Goal: Transaction & Acquisition: Purchase product/service

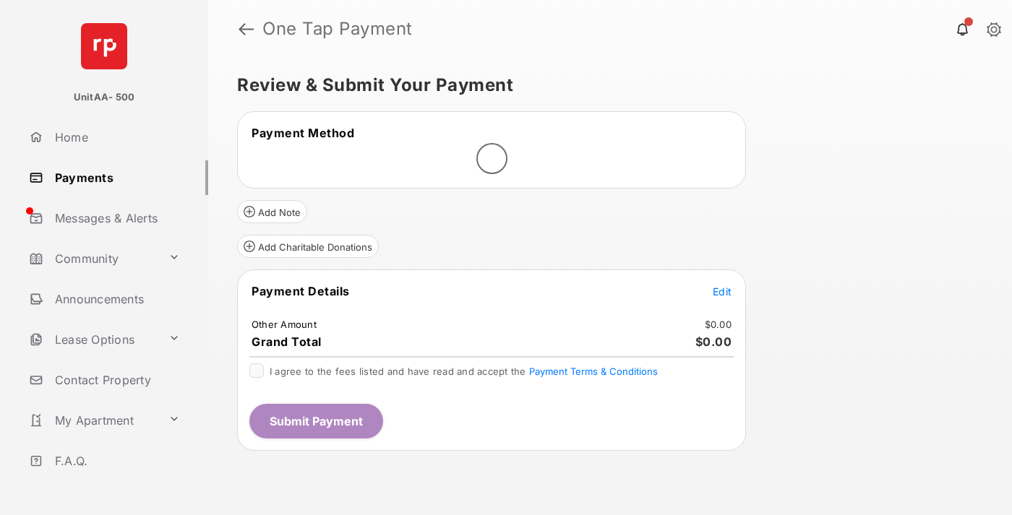
click at [722, 291] on span "Edit" at bounding box center [721, 291] width 19 height 12
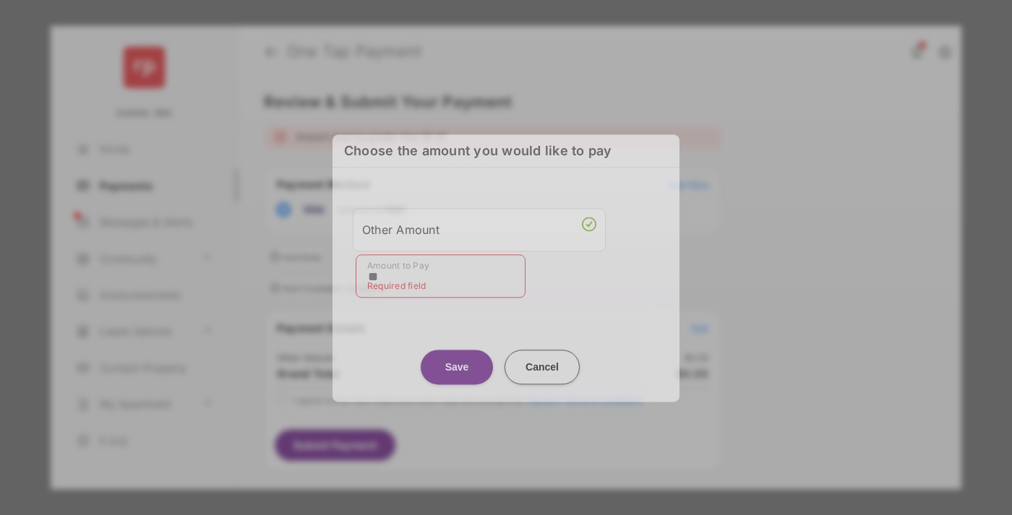
type input "**"
click at [457, 360] on button "Save" at bounding box center [457, 367] width 72 height 35
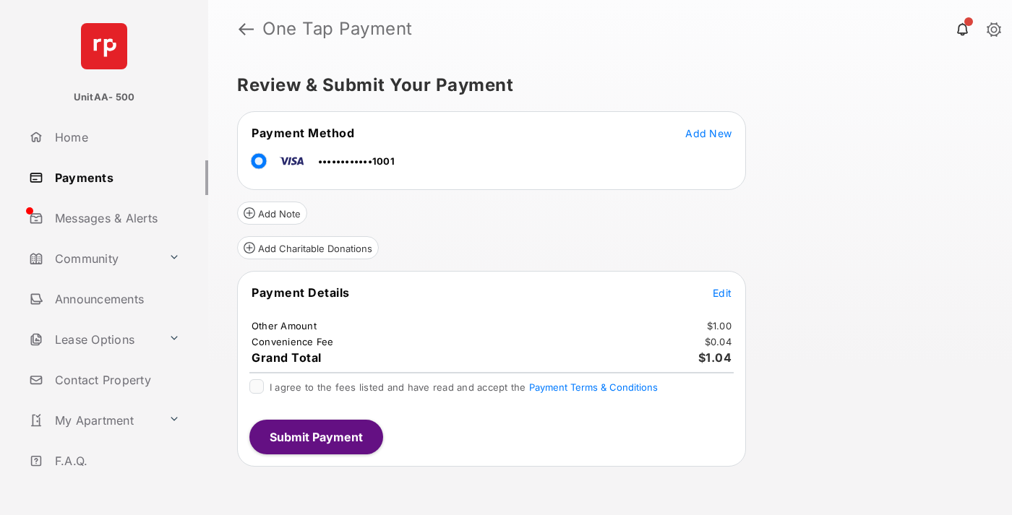
click at [315, 436] on button "Submit Payment" at bounding box center [316, 437] width 134 height 35
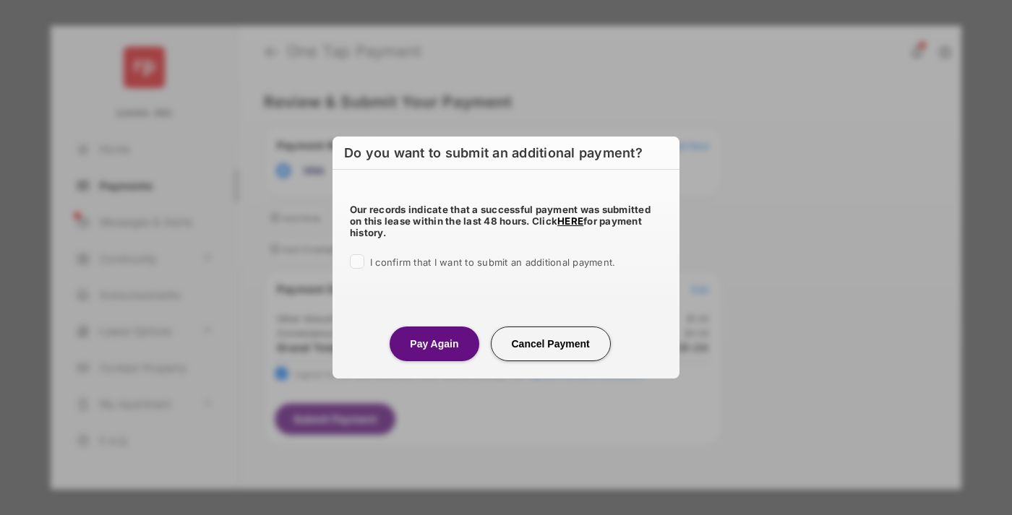
click at [434, 343] on button "Pay Again" at bounding box center [433, 344] width 89 height 35
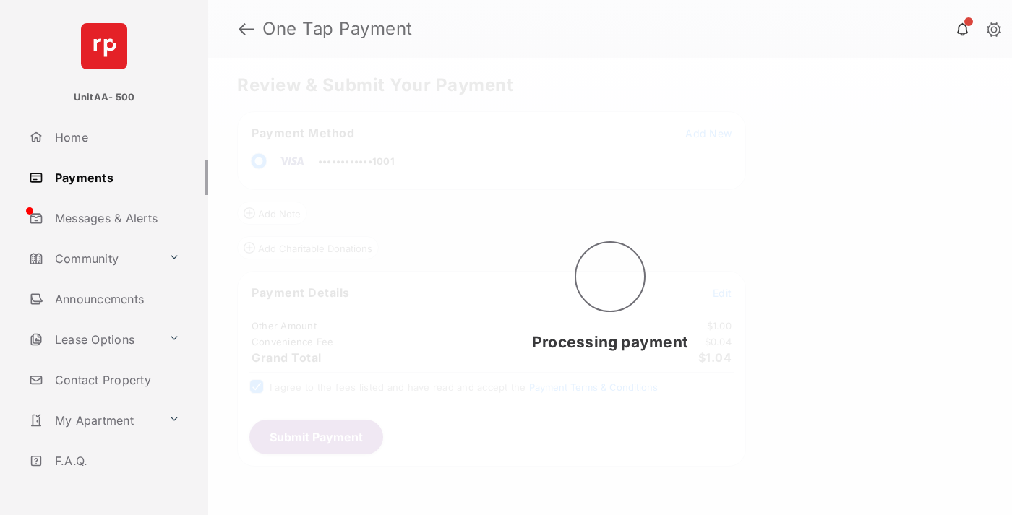
click at [113, 177] on link "Payments" at bounding box center [115, 177] width 185 height 35
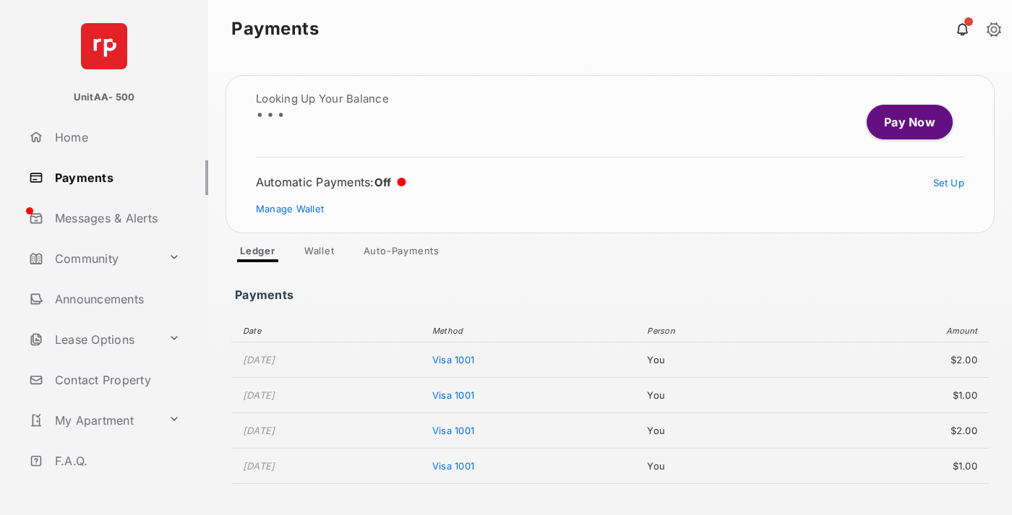
click at [903, 122] on link "Pay Now" at bounding box center [909, 122] width 86 height 35
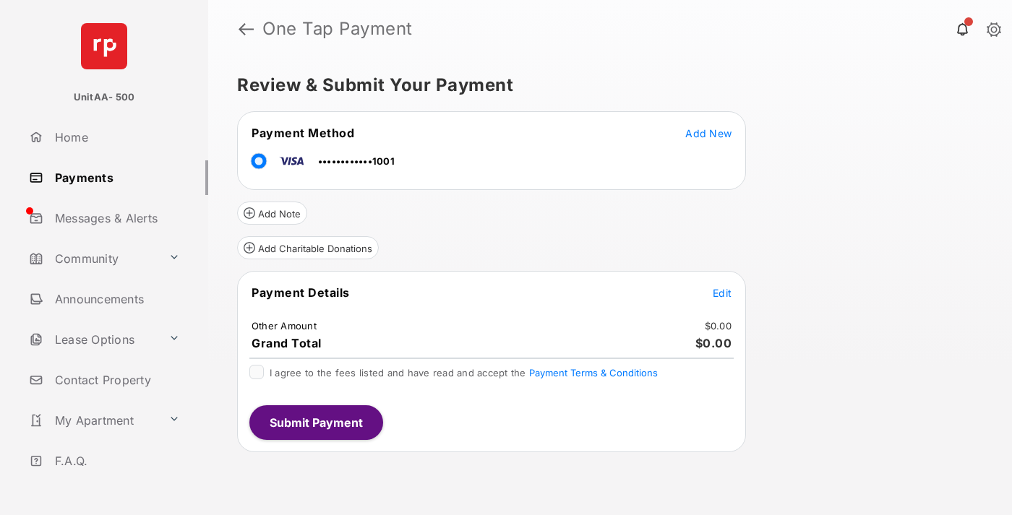
click at [722, 293] on span "Edit" at bounding box center [721, 293] width 19 height 12
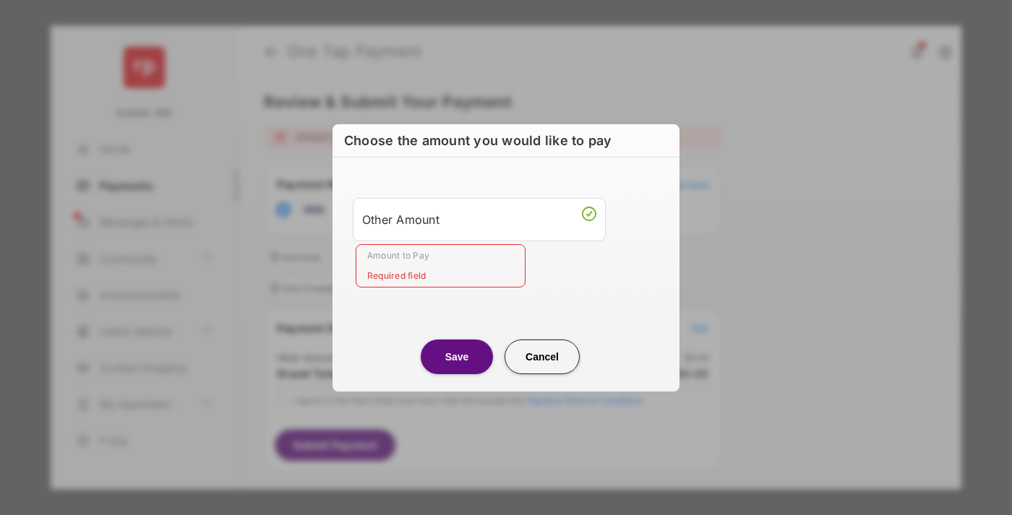
click at [479, 219] on div "Other Amount" at bounding box center [479, 219] width 234 height 25
type input "**"
click at [457, 356] on button "Save" at bounding box center [457, 357] width 72 height 35
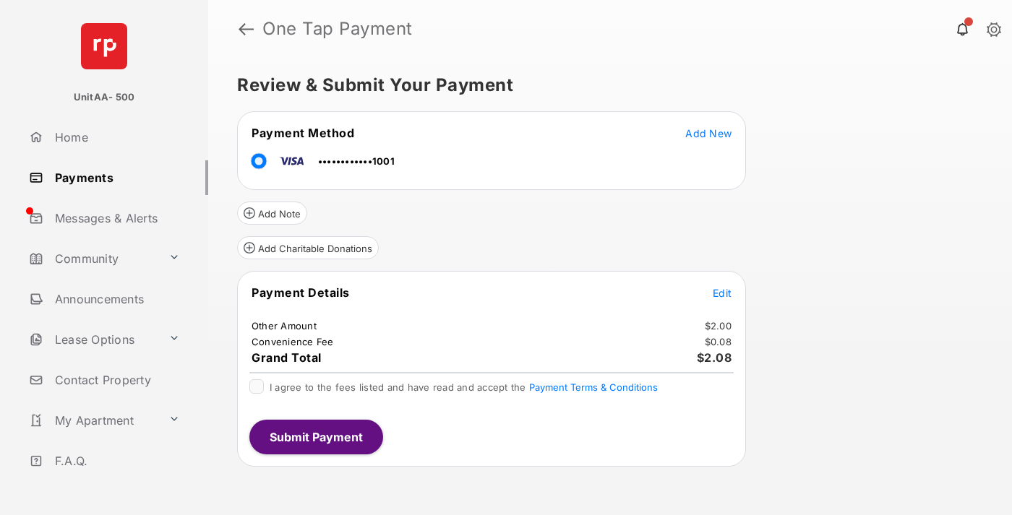
click at [315, 436] on button "Submit Payment" at bounding box center [316, 437] width 134 height 35
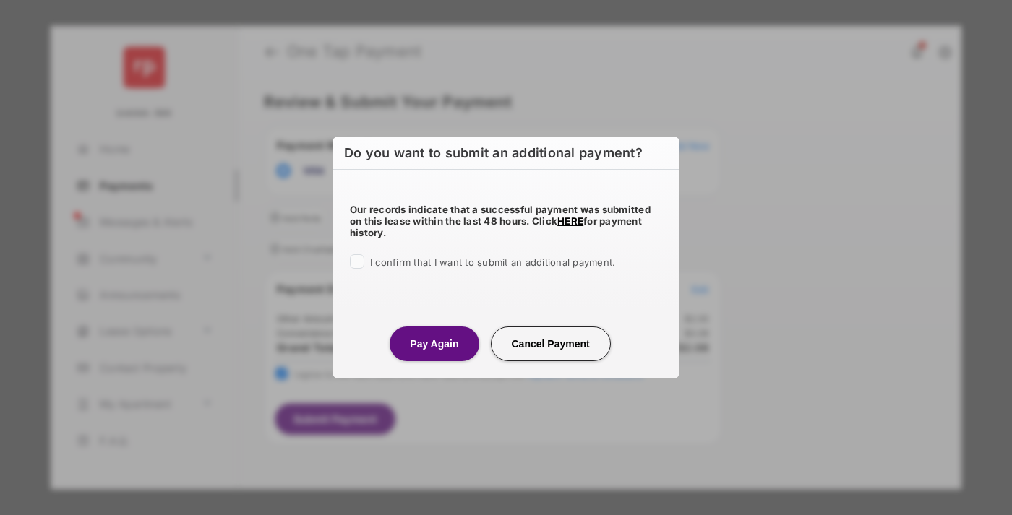
click at [434, 343] on button "Pay Again" at bounding box center [433, 344] width 89 height 35
